Goal: Task Accomplishment & Management: Use online tool/utility

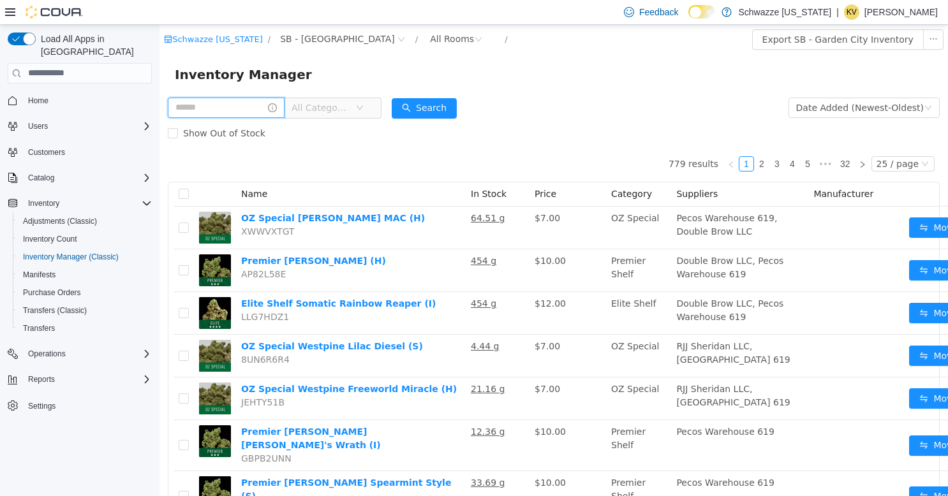
click at [228, 108] on input "text" at bounding box center [226, 107] width 117 height 20
type input "**********"
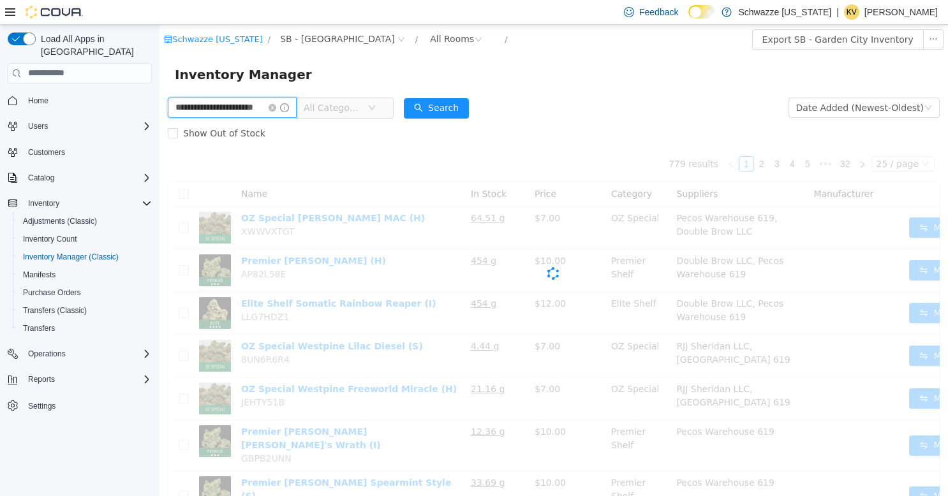
scroll to position [0, 13]
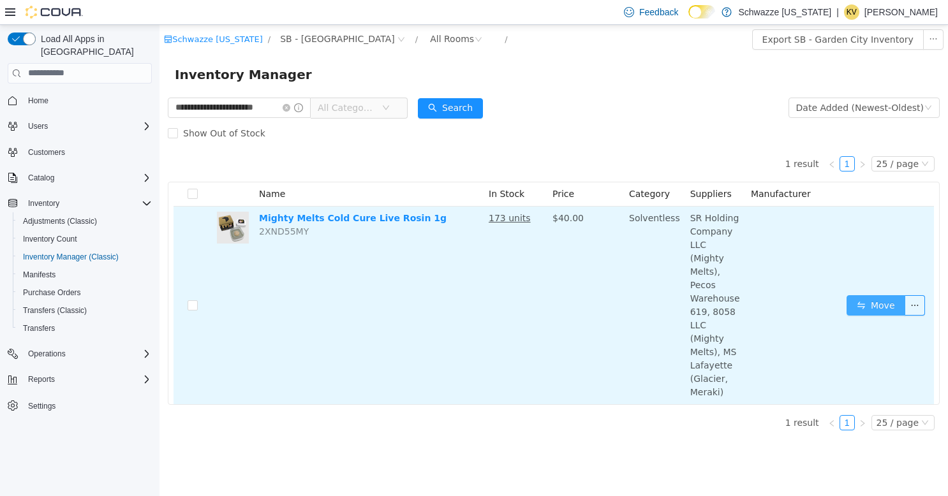
click at [865, 295] on button "Move" at bounding box center [876, 305] width 59 height 20
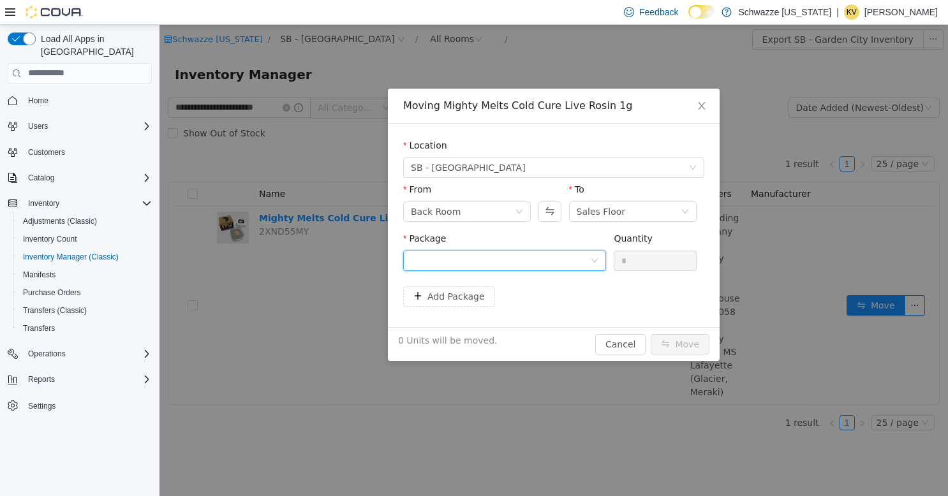
click at [592, 264] on icon "icon: down" at bounding box center [595, 260] width 8 height 9
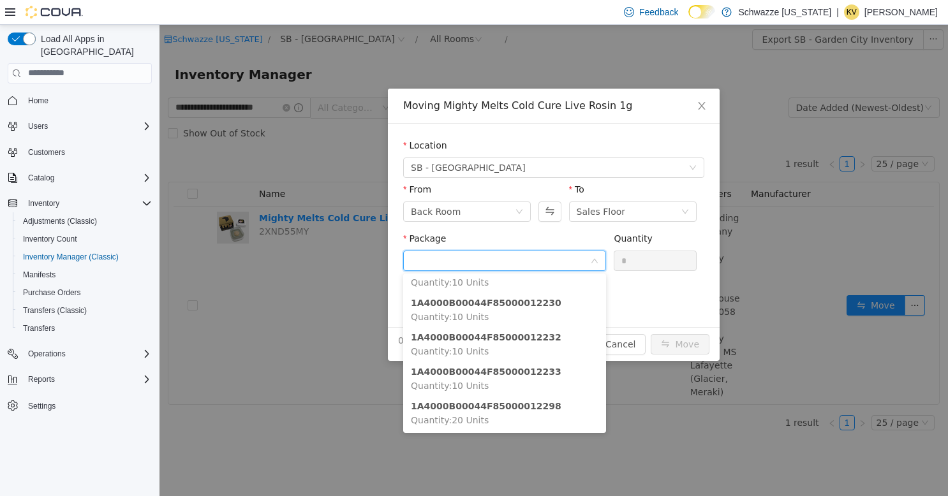
scroll to position [92, 0]
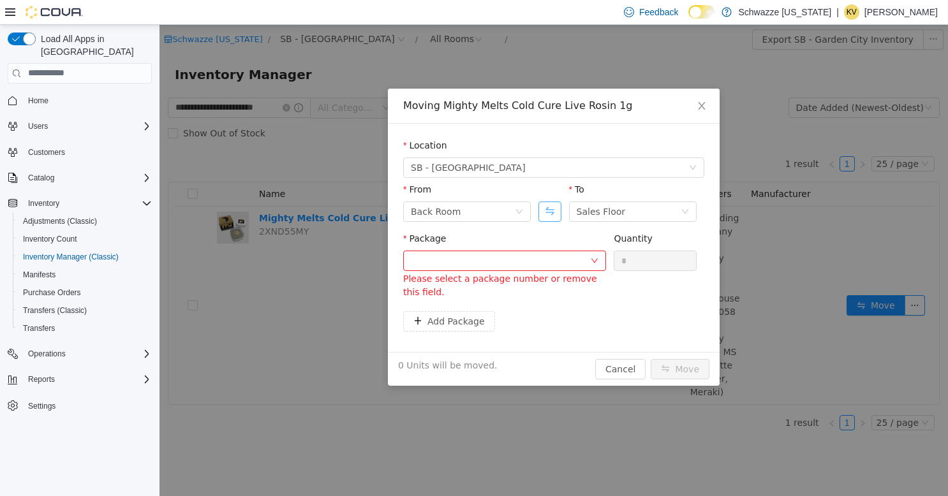
click at [555, 210] on button "Swap" at bounding box center [549, 211] width 22 height 20
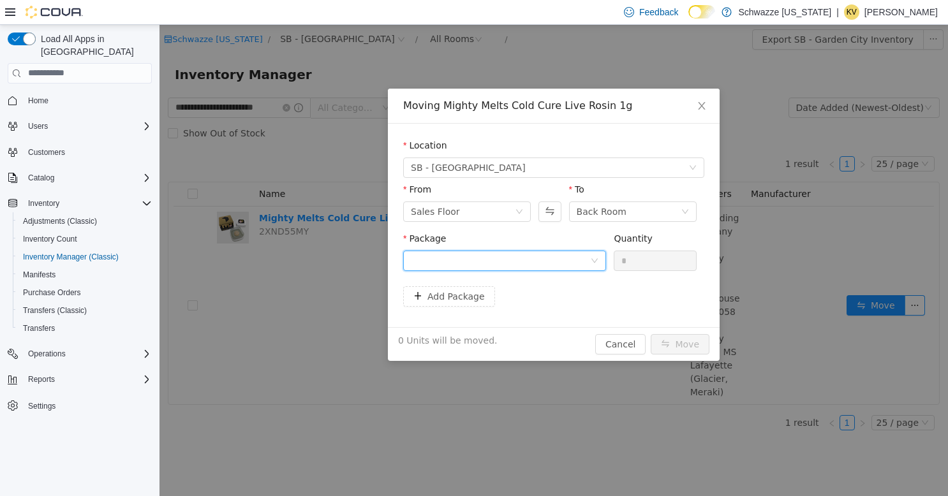
click at [544, 260] on div at bounding box center [500, 260] width 179 height 19
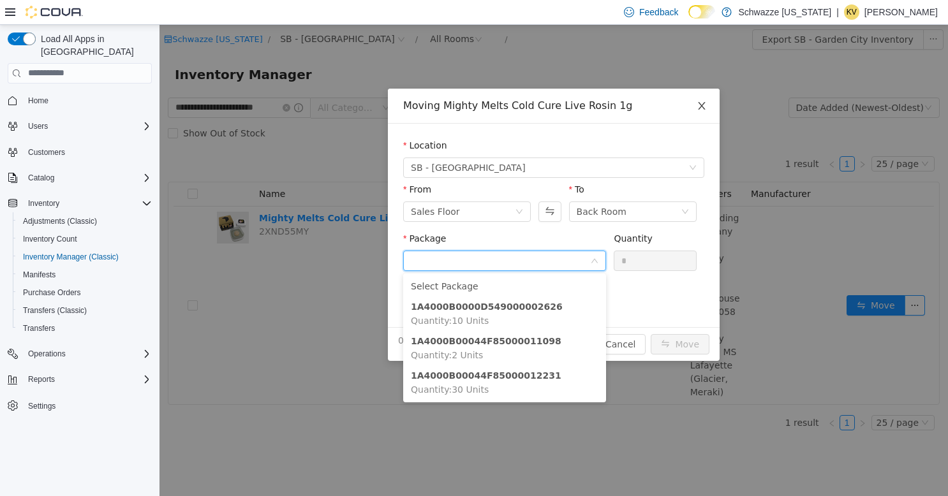
click at [708, 103] on span "Close" at bounding box center [702, 106] width 36 height 36
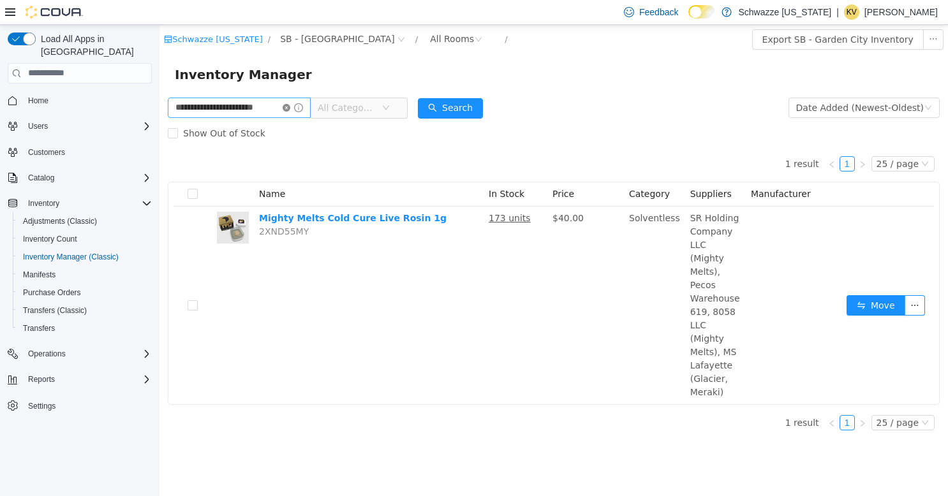
click at [288, 107] on icon "icon: close-circle" at bounding box center [287, 107] width 8 height 8
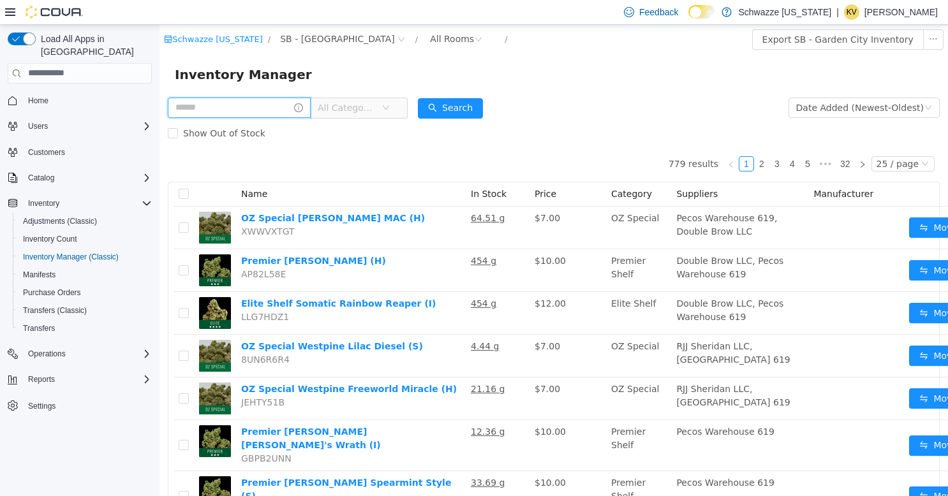
click at [263, 105] on input "text" at bounding box center [239, 107] width 143 height 20
click at [516, 83] on div "Inventory Manager" at bounding box center [554, 74] width 758 height 20
click at [230, 107] on input "text" at bounding box center [239, 107] width 143 height 20
click at [245, 104] on input "text" at bounding box center [239, 107] width 143 height 20
type input "**********"
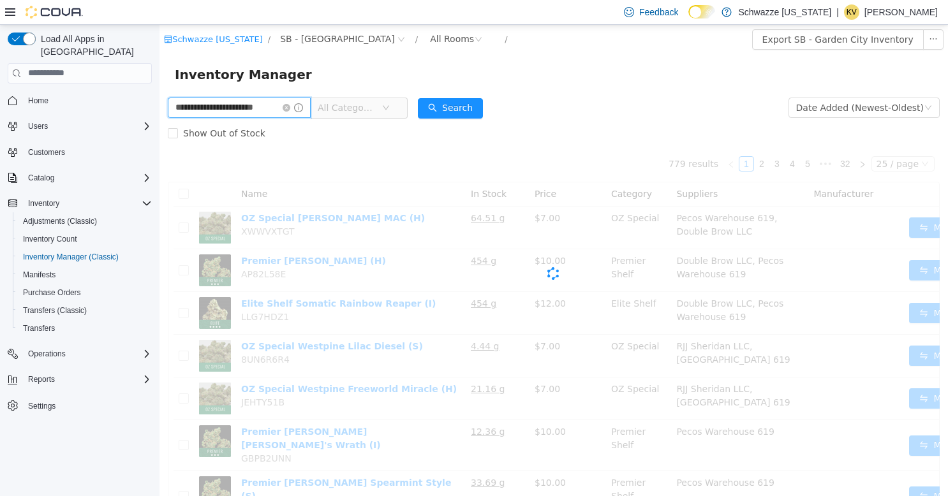
scroll to position [0, 13]
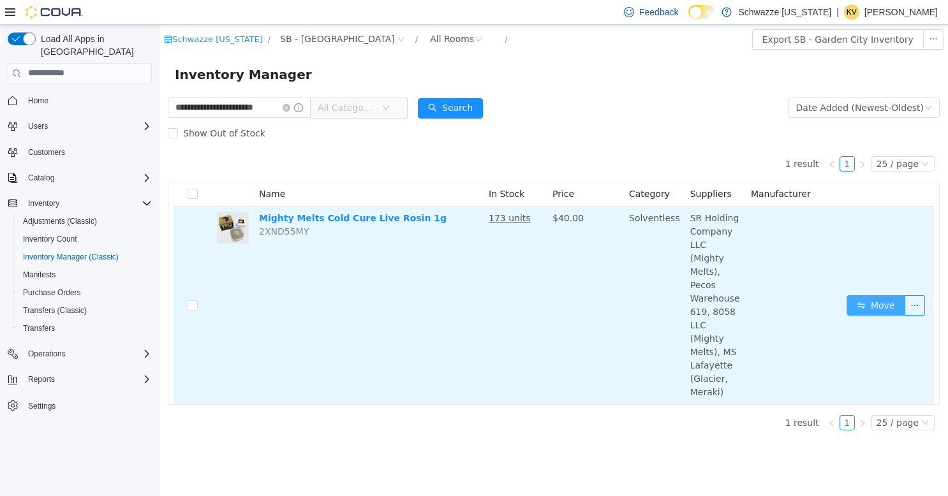
click at [880, 295] on button "Move" at bounding box center [876, 305] width 59 height 20
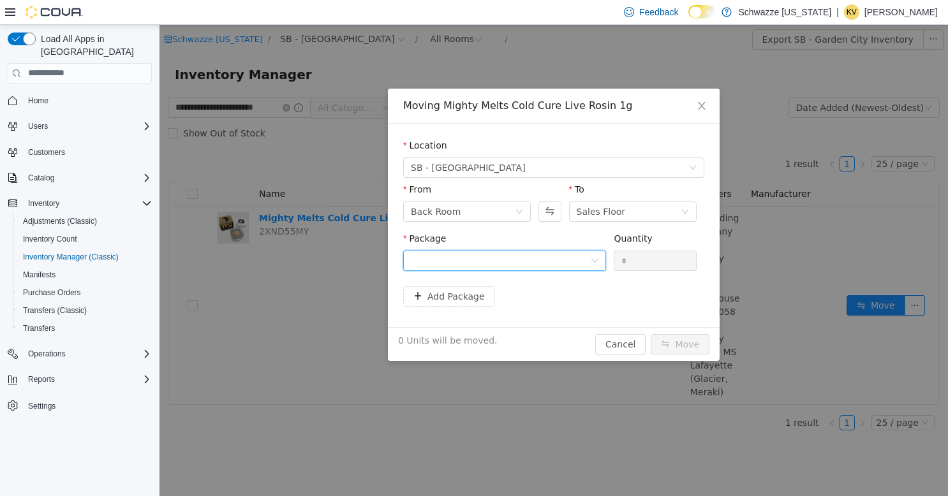
click at [596, 265] on div at bounding box center [504, 260] width 203 height 20
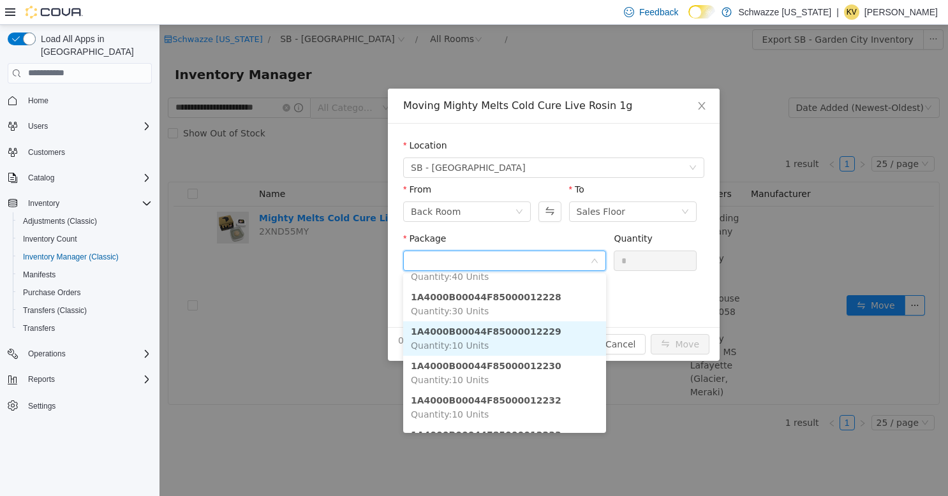
scroll to position [43, 0]
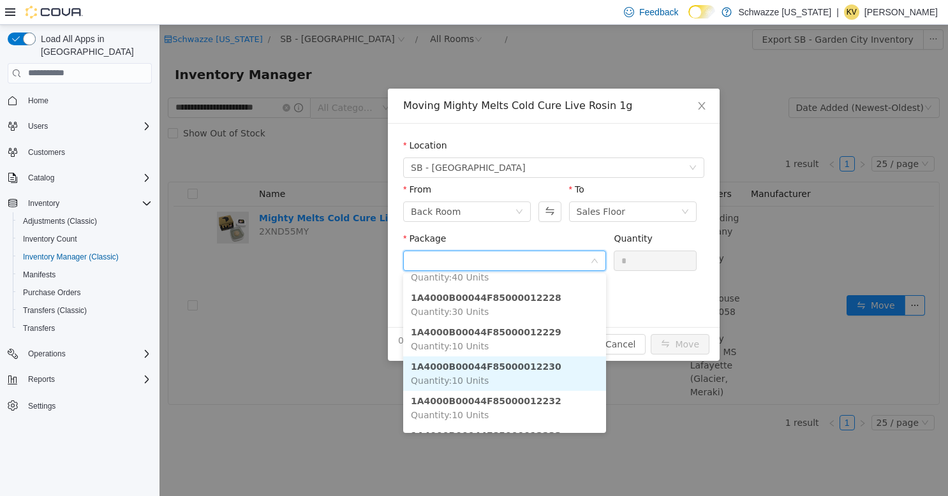
click at [540, 372] on li "1A4000B00044F85000012230 Quantity : 10 Units" at bounding box center [504, 373] width 203 height 34
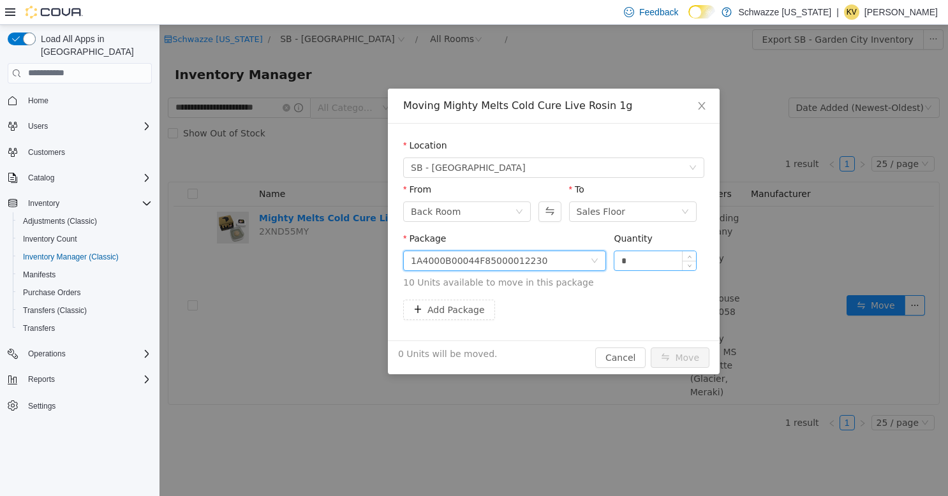
click at [651, 257] on input "*" at bounding box center [655, 260] width 82 height 19
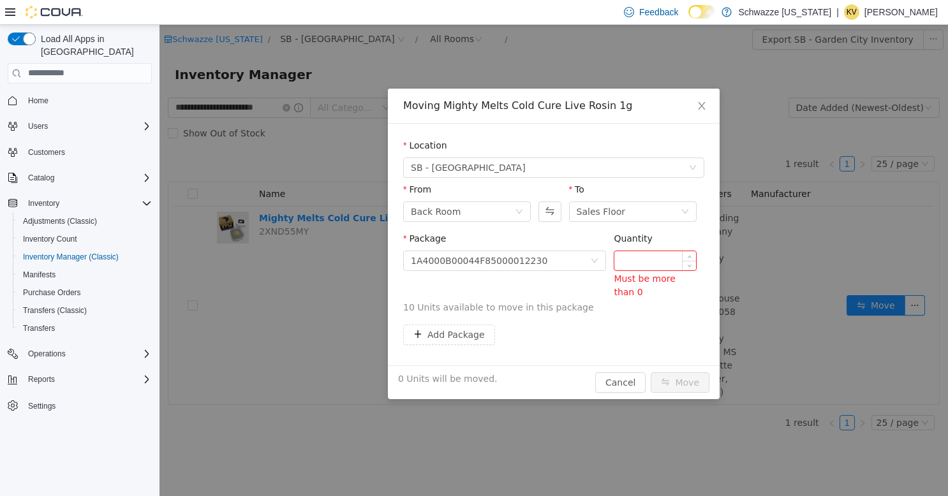
click at [651, 258] on input "Quantity" at bounding box center [655, 260] width 82 height 19
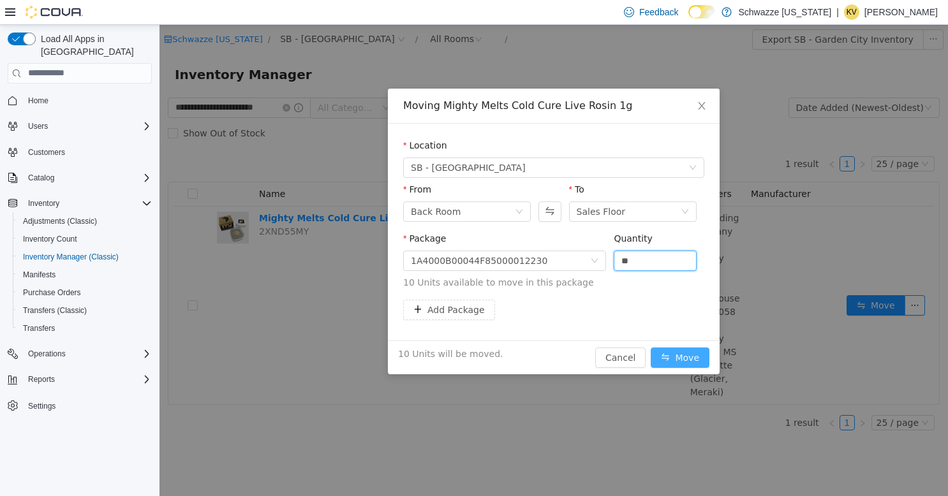
type input "**"
click at [685, 355] on button "Move" at bounding box center [680, 357] width 59 height 20
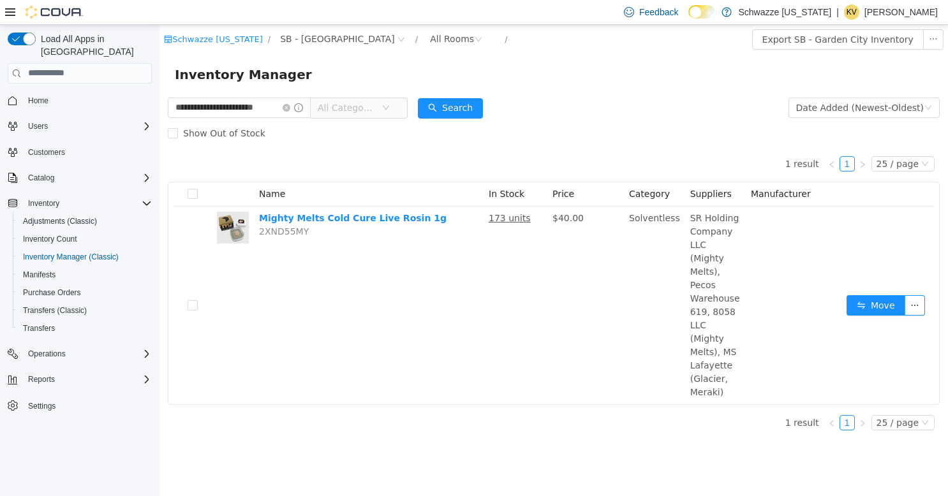
click at [284, 112] on span at bounding box center [293, 107] width 20 height 9
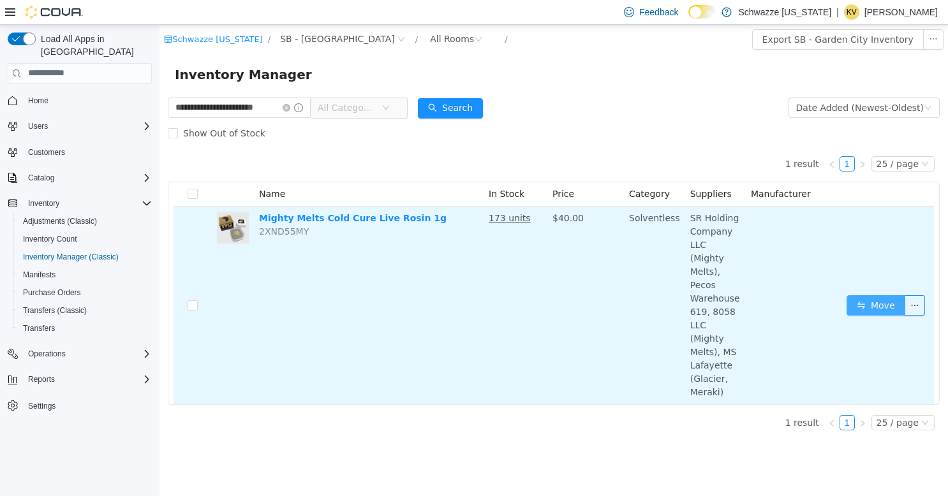
click at [887, 295] on button "Move" at bounding box center [876, 305] width 59 height 20
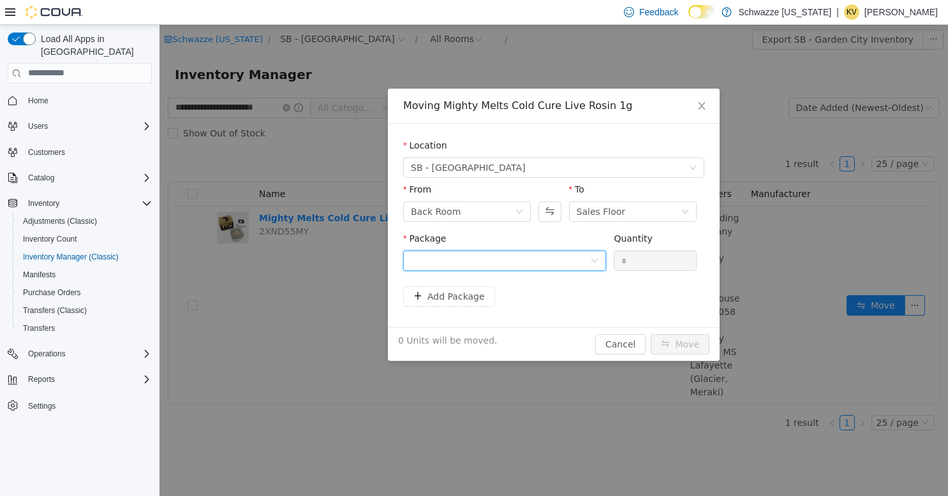
click at [572, 258] on div at bounding box center [500, 260] width 179 height 19
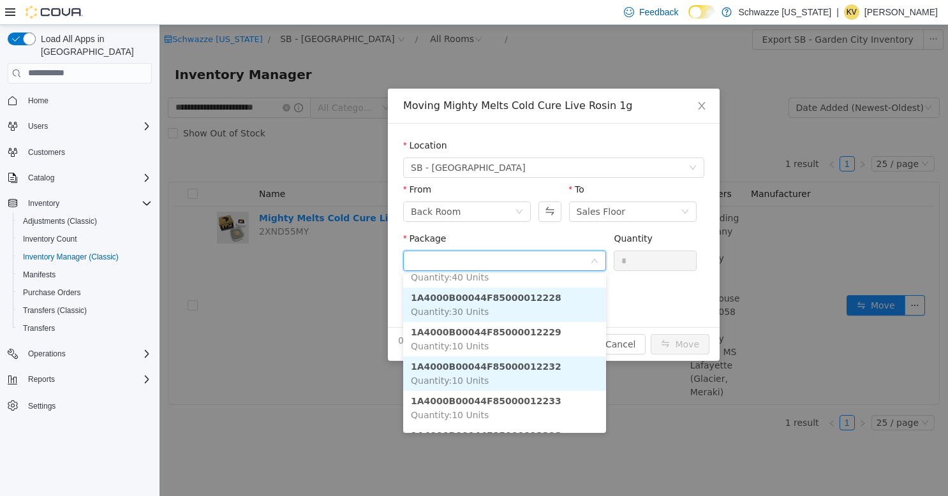
scroll to position [64, 0]
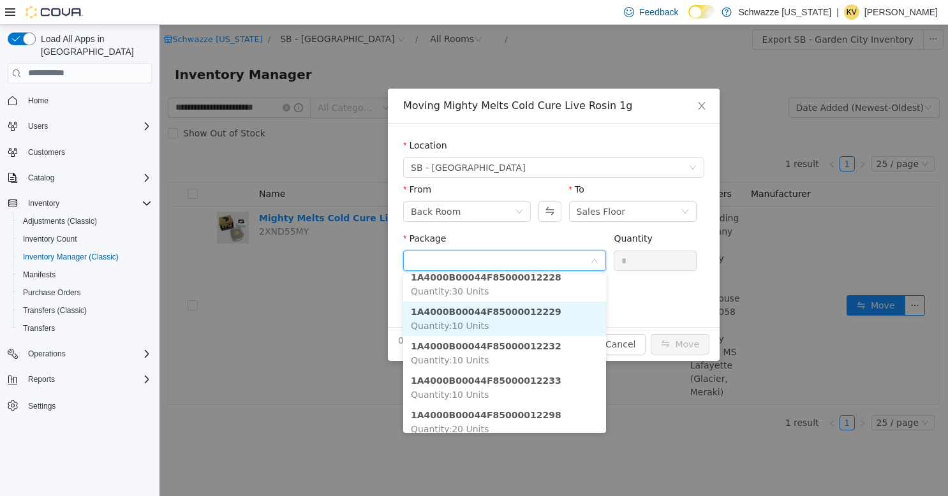
click at [521, 316] on strong "1A4000B00044F85000012229" at bounding box center [486, 311] width 151 height 10
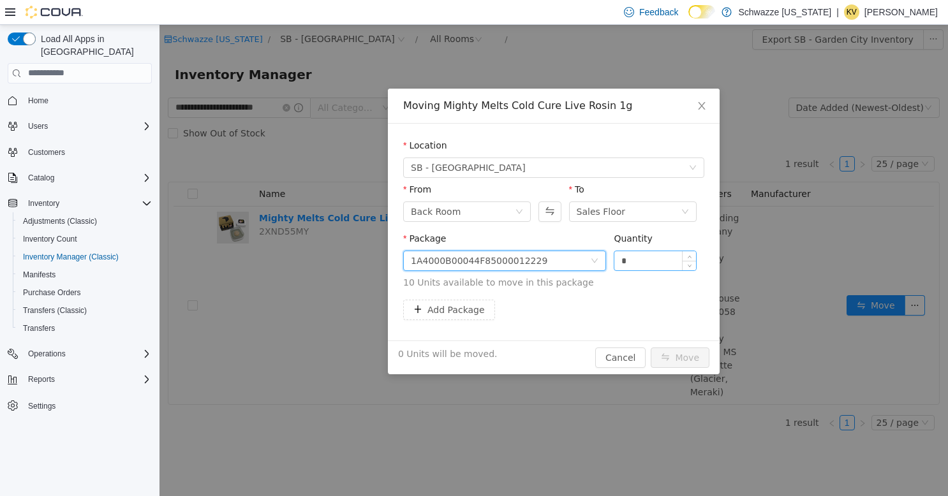
click at [635, 266] on input "*" at bounding box center [655, 260] width 82 height 19
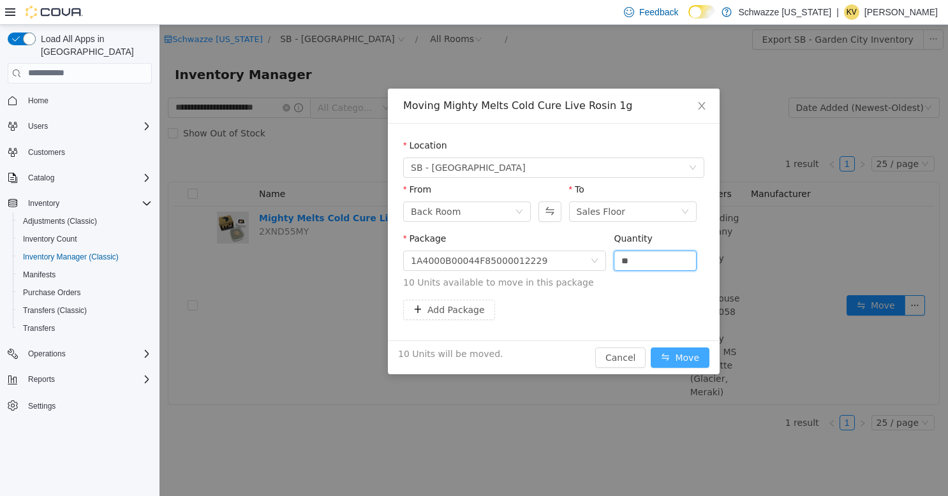
type input "**"
click at [695, 359] on button "Move" at bounding box center [680, 357] width 59 height 20
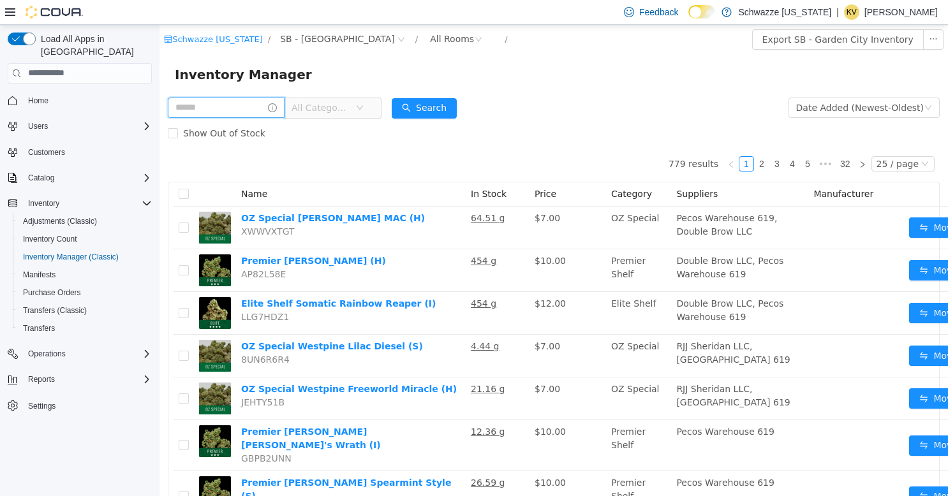
click at [248, 103] on input "text" at bounding box center [226, 107] width 117 height 20
type input "**********"
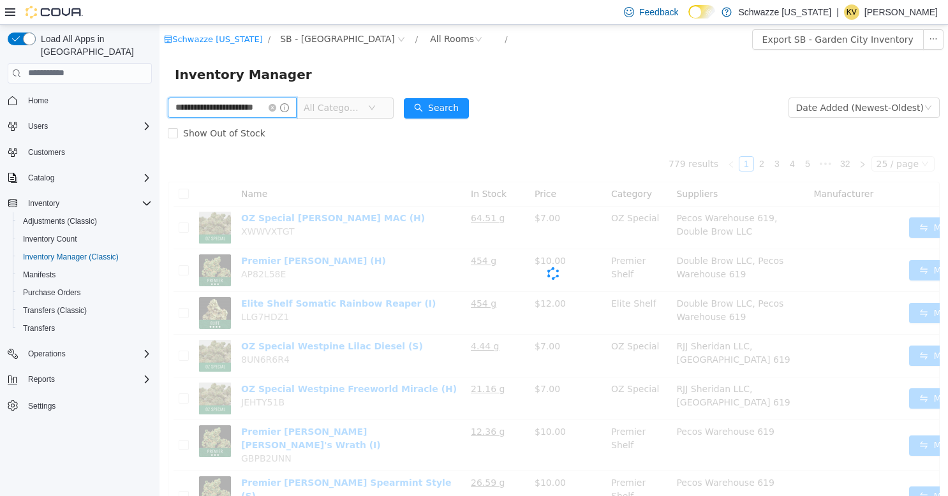
scroll to position [0, 13]
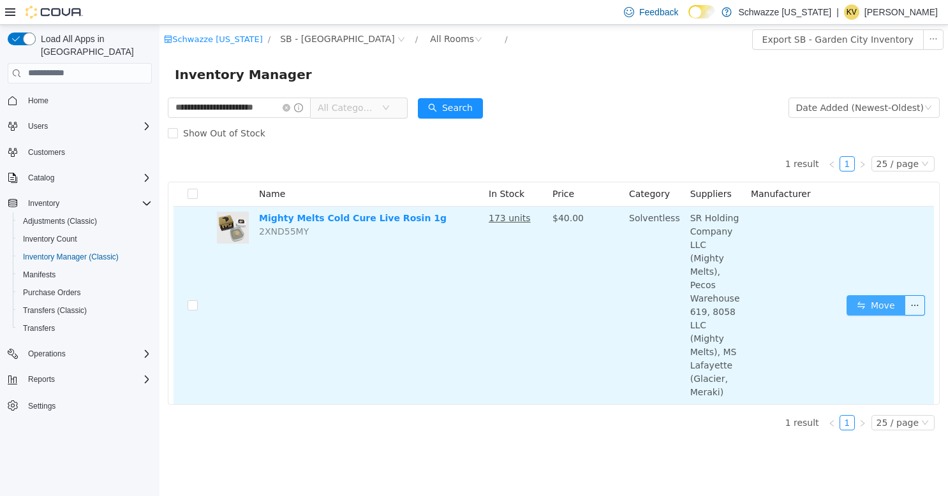
click at [873, 295] on button "Move" at bounding box center [876, 305] width 59 height 20
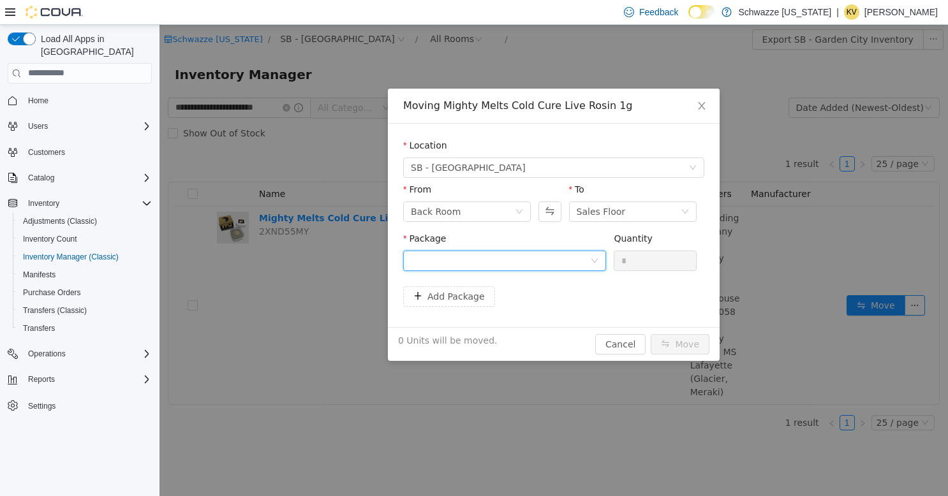
click at [587, 267] on div at bounding box center [500, 260] width 179 height 19
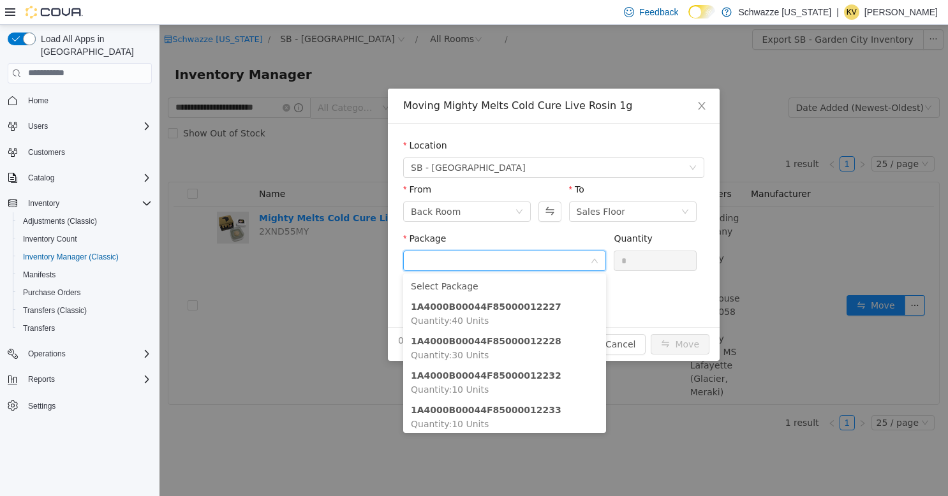
click at [695, 408] on div "Moving Mighty Melts Cold Cure Live Rosin 1g Location SB - Garden City From Back…" at bounding box center [554, 259] width 789 height 471
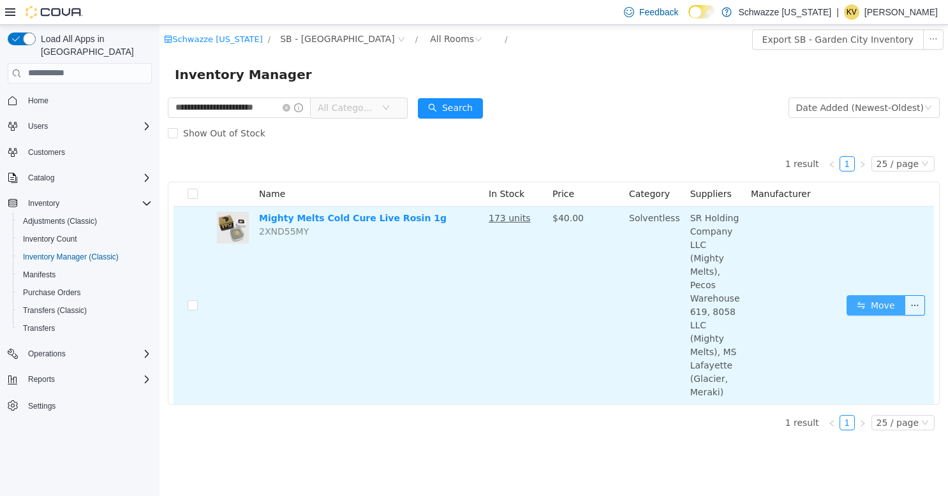
click at [880, 295] on button "Move" at bounding box center [876, 305] width 59 height 20
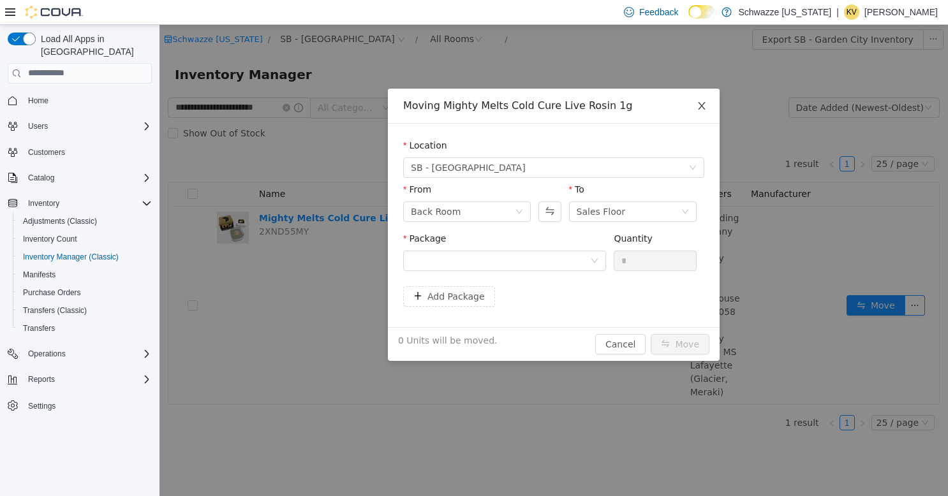
click at [697, 101] on icon "icon: close" at bounding box center [702, 105] width 10 height 10
